Goal: Obtain resource: Download file/media

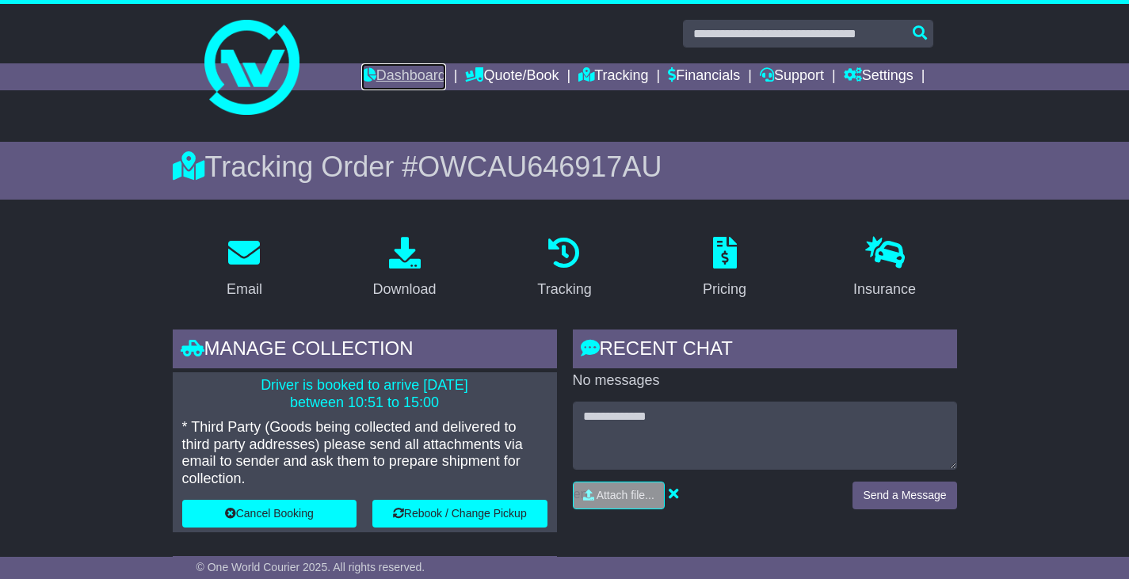
click at [395, 75] on link "Dashboard" at bounding box center [403, 76] width 85 height 27
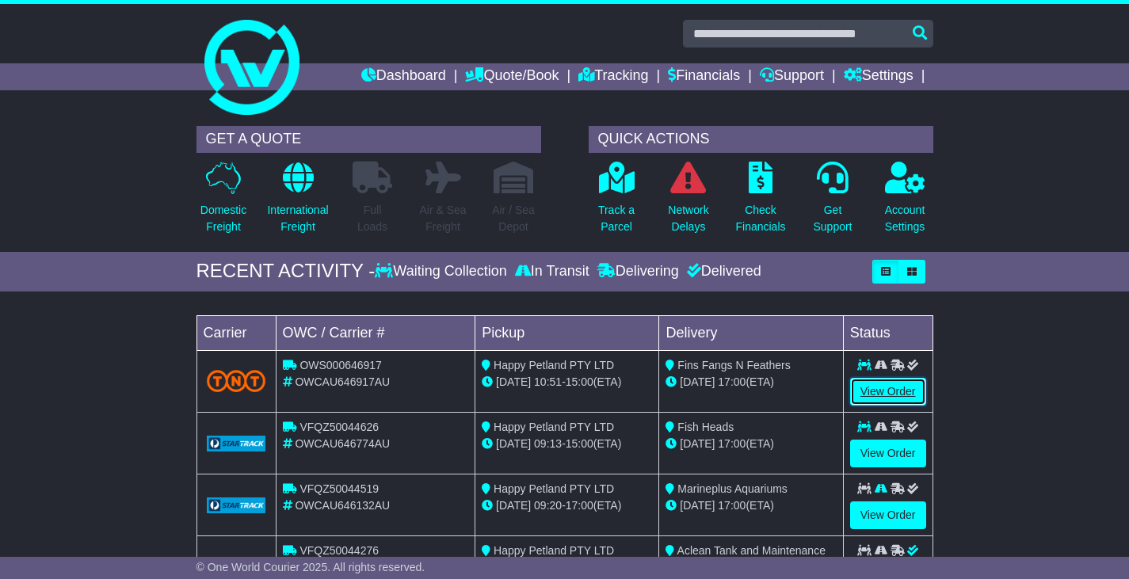
click at [874, 395] on link "View Order" at bounding box center [888, 392] width 76 height 28
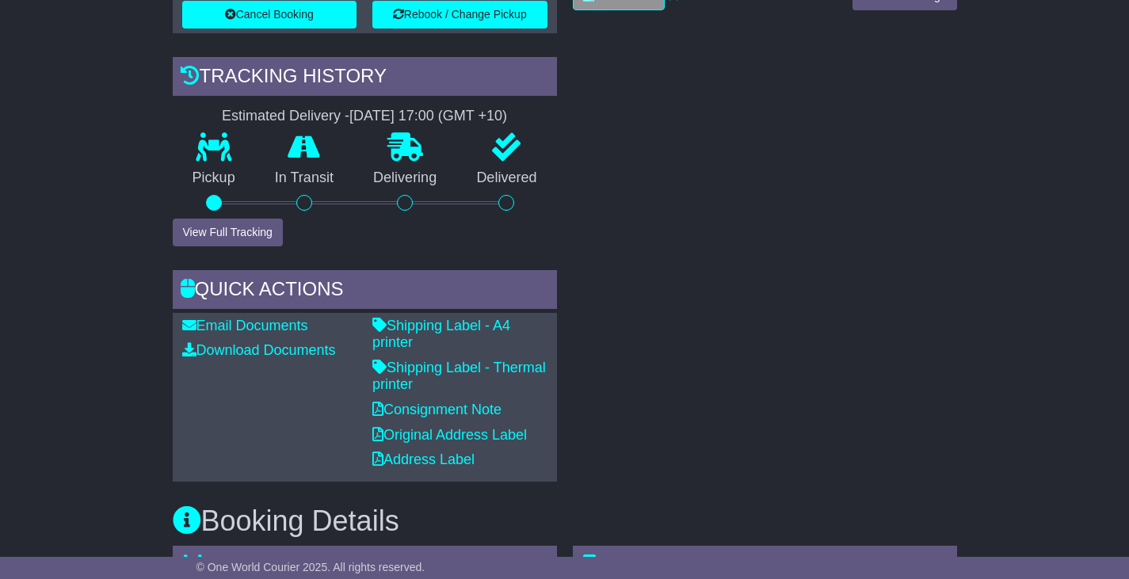
scroll to position [634, 0]
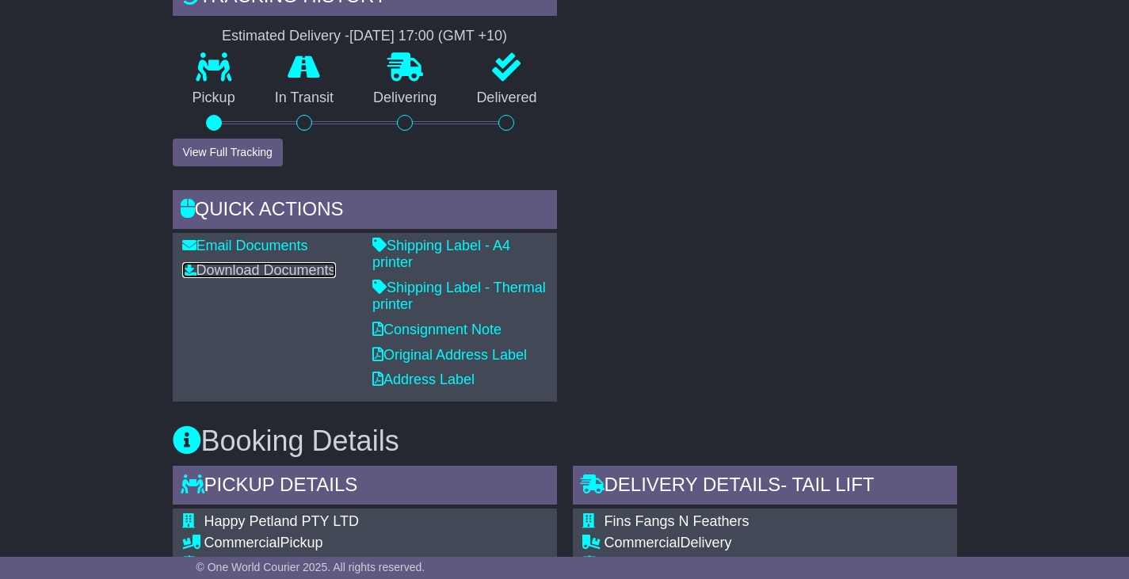
click at [298, 269] on link "Download Documents" at bounding box center [259, 270] width 154 height 16
